Goal: Transaction & Acquisition: Download file/media

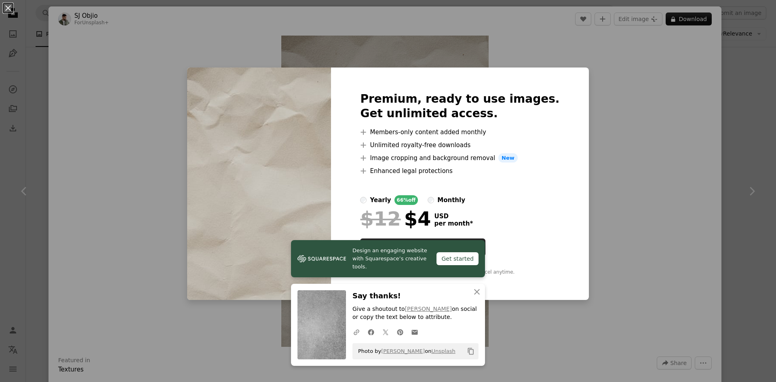
click at [651, 120] on div "An X shape Premium, ready to use images. Get unlimited access. A plus sign Memb…" at bounding box center [388, 191] width 776 height 382
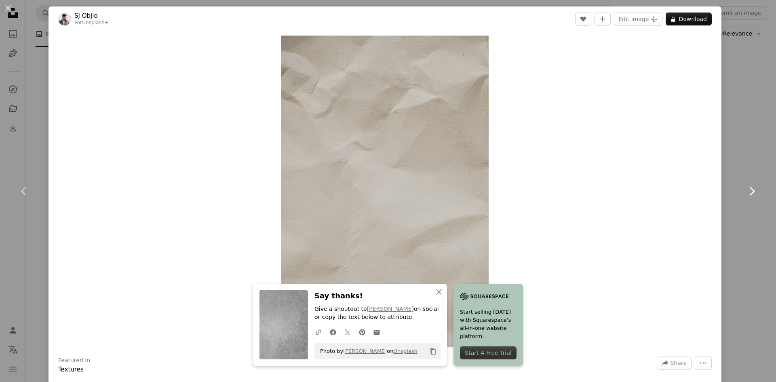
click at [749, 186] on icon "Chevron right" at bounding box center [752, 191] width 13 height 13
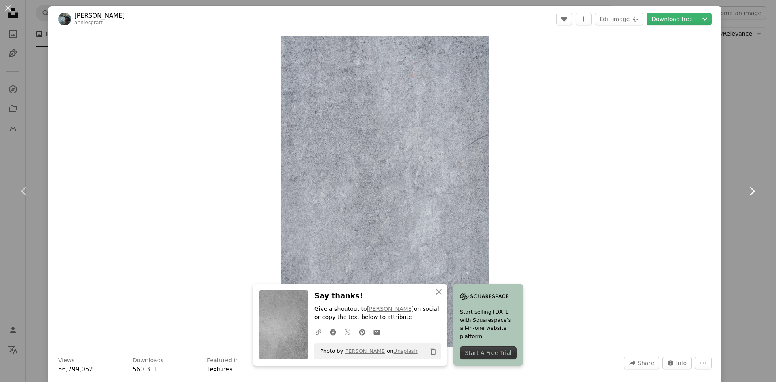
click at [746, 190] on icon "Chevron right" at bounding box center [752, 191] width 13 height 13
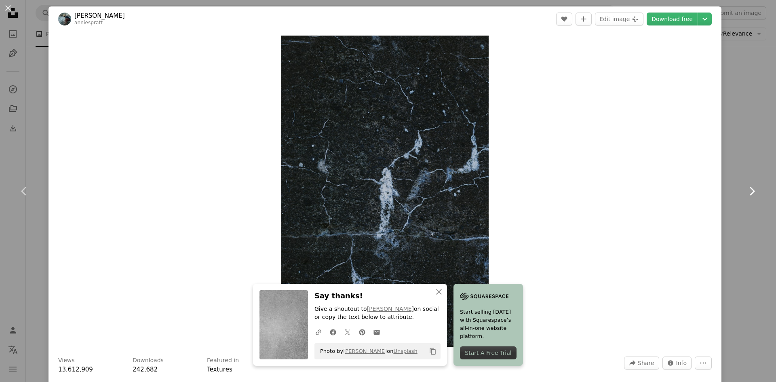
click at [746, 190] on icon "Chevron right" at bounding box center [752, 191] width 13 height 13
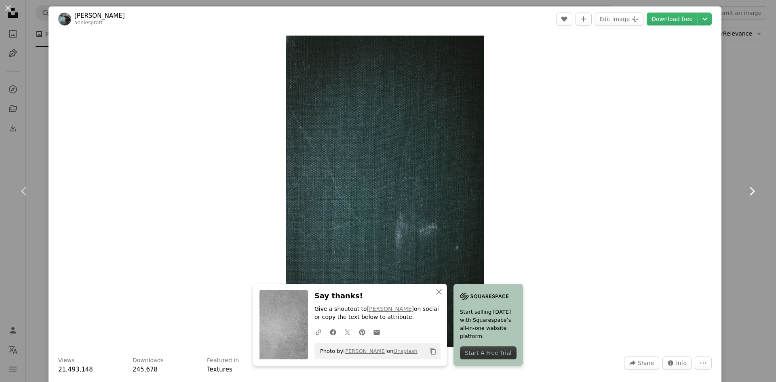
click at [746, 190] on icon "Chevron right" at bounding box center [752, 191] width 13 height 13
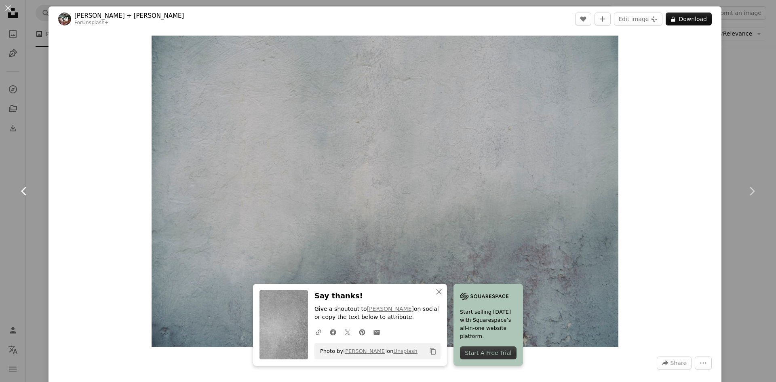
click at [15, 195] on link "Chevron left" at bounding box center [24, 191] width 49 height 78
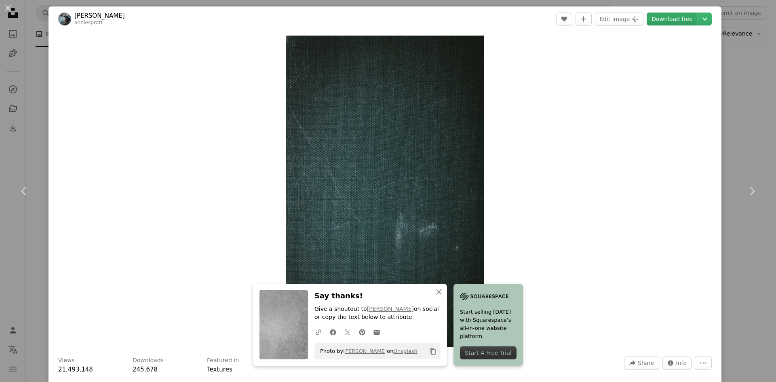
click at [657, 22] on link "Download free" at bounding box center [672, 19] width 51 height 13
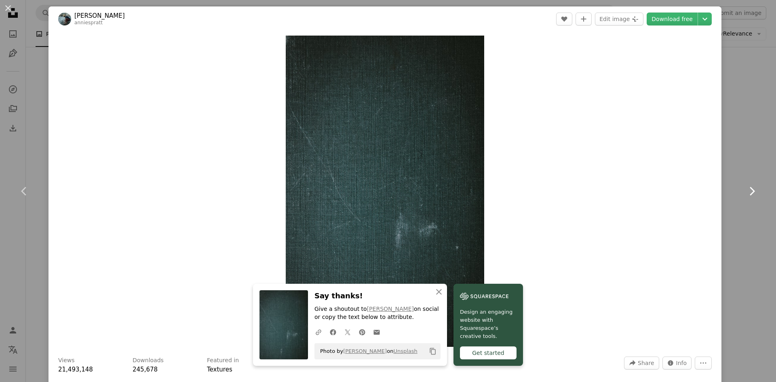
click at [748, 190] on icon "Chevron right" at bounding box center [752, 191] width 13 height 13
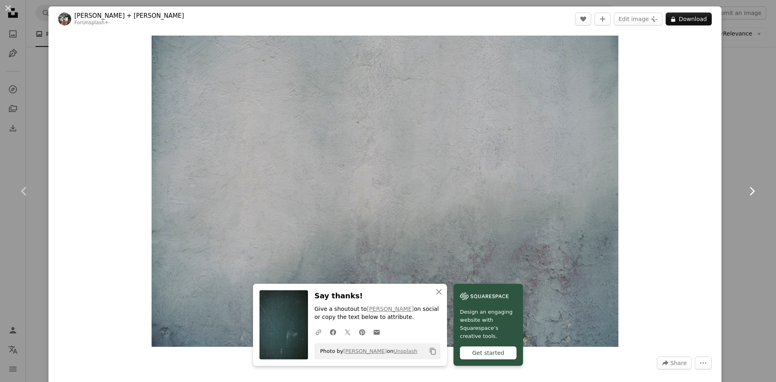
click at [748, 190] on icon "Chevron right" at bounding box center [752, 191] width 13 height 13
